Goal: Task Accomplishment & Management: Manage account settings

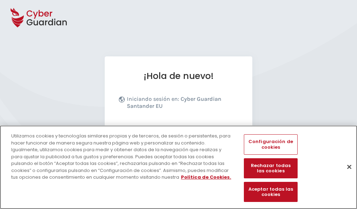
scroll to position [86, 0]
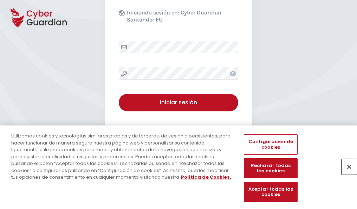
click at [346, 174] on button "Cerrar" at bounding box center [349, 166] width 15 height 15
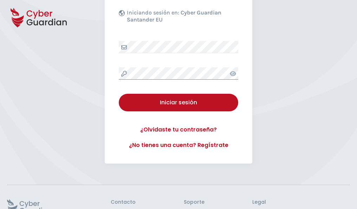
scroll to position [137, 0]
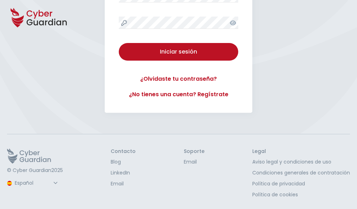
click at [119, 43] on button "Iniciar sesión" at bounding box center [179, 52] width 120 height 18
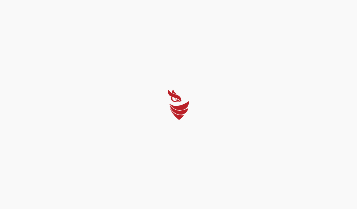
scroll to position [0, 0]
select select "English"
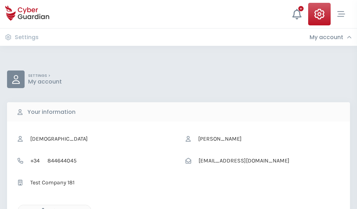
click at [41, 208] on icon "button" at bounding box center [41, 211] width 6 height 6
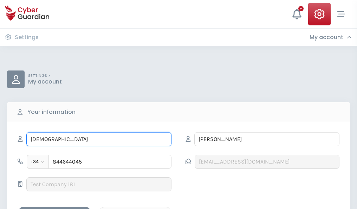
click at [99, 139] on input "SATURNINO" at bounding box center [98, 139] width 145 height 14
type input "S"
type input "Fernando"
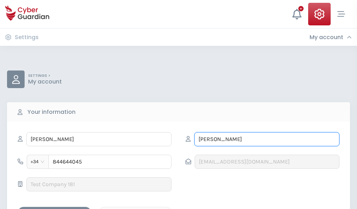
click at [267, 139] on input "SEDANO" at bounding box center [267, 139] width 145 height 14
type input "S"
type input "Leiva"
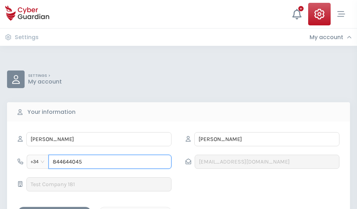
click at [110, 161] on input "844644045" at bounding box center [110, 161] width 123 height 14
type input "8"
type input "949328741"
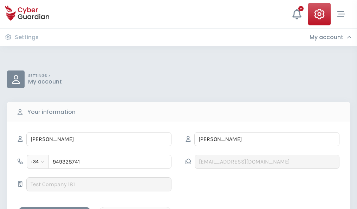
click at [55, 208] on div "Save changes" at bounding box center [54, 212] width 63 height 9
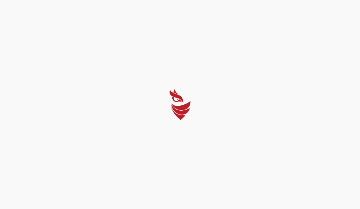
select select "English"
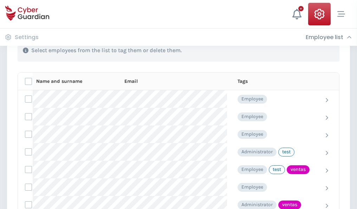
scroll to position [319, 0]
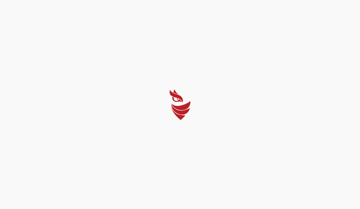
select select "English"
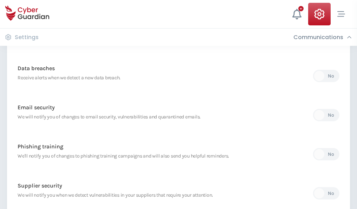
scroll to position [370, 0]
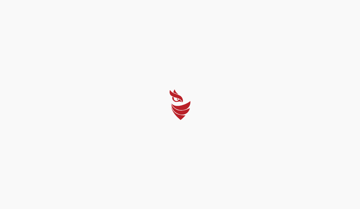
select select "English"
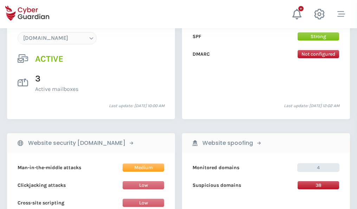
scroll to position [749, 0]
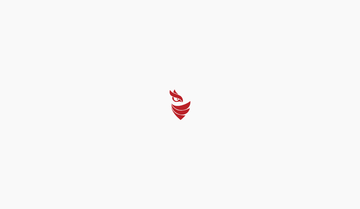
select select "English"
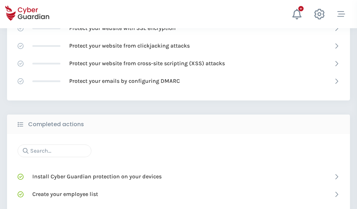
scroll to position [469, 0]
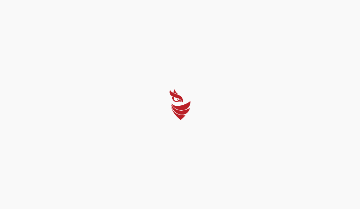
select select "English"
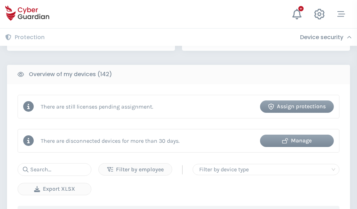
scroll to position [682, 0]
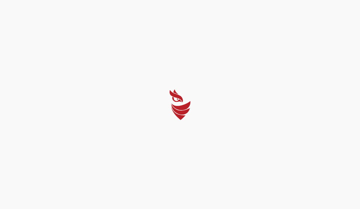
select select "English"
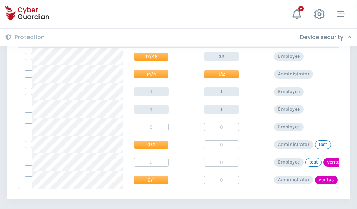
scroll to position [326, 0]
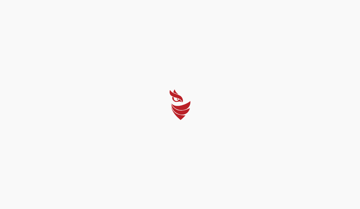
select select "English"
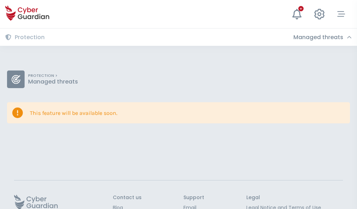
scroll to position [46, 0]
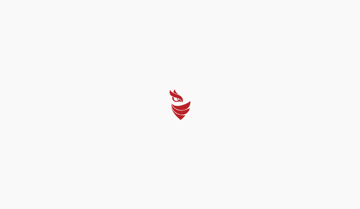
select select "English"
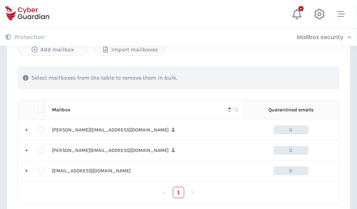
scroll to position [326, 0]
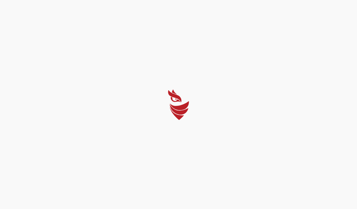
select select "English"
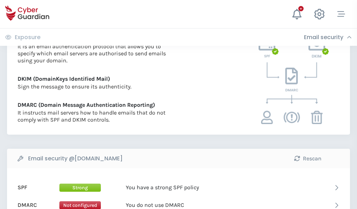
scroll to position [380, 0]
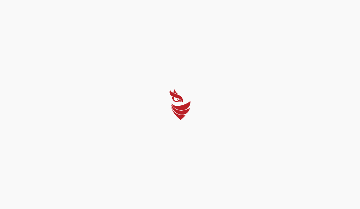
select select "English"
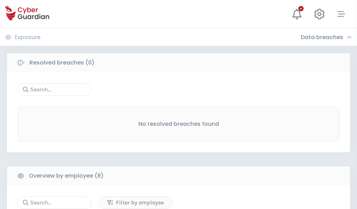
scroll to position [599, 0]
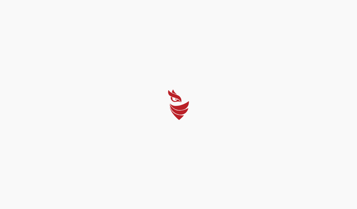
select select "English"
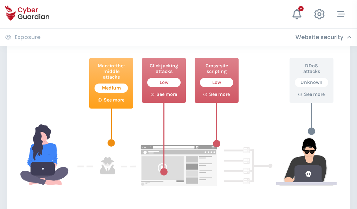
scroll to position [383, 0]
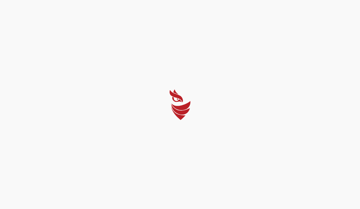
select select "English"
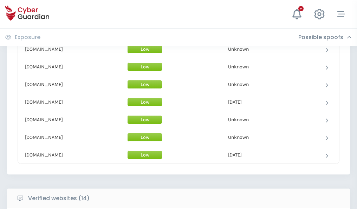
scroll to position [686, 0]
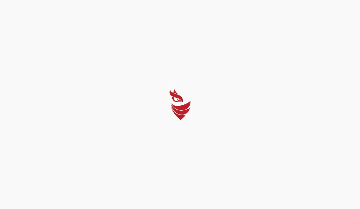
select select "English"
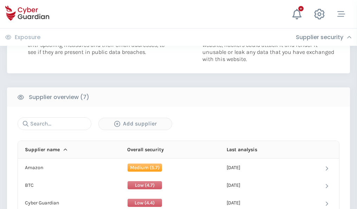
scroll to position [456, 0]
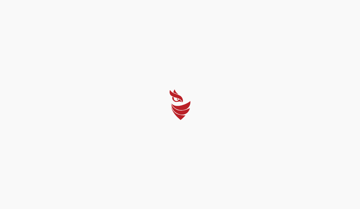
select select "English"
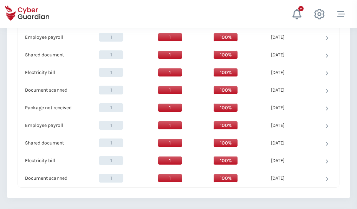
scroll to position [721, 0]
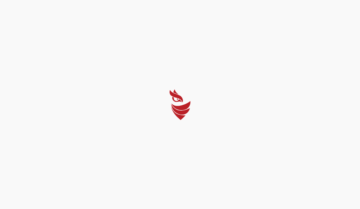
select select "English"
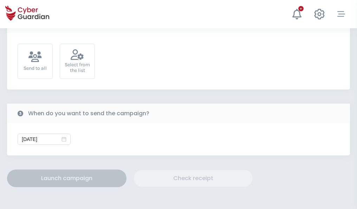
scroll to position [258, 0]
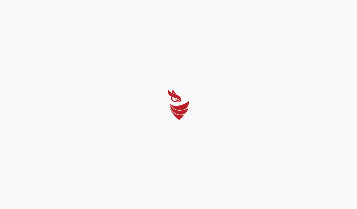
select select "English"
